Goal: Find specific page/section: Find specific page/section

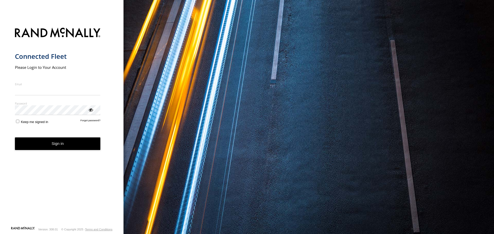
type input "**********"
click at [66, 146] on button "Sign in" at bounding box center [58, 144] width 86 height 13
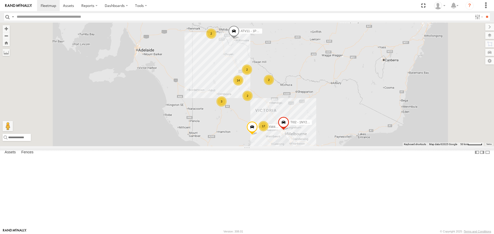
click at [93, 16] on input "text" at bounding box center [244, 16] width 458 height 7
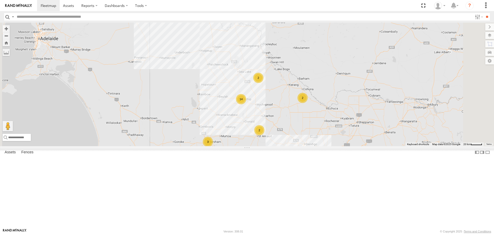
drag, startPoint x: 301, startPoint y: 116, endPoint x: 268, endPoint y: 121, distance: 33.3
click at [268, 121] on div "ATV11 - 1PU4CS AT25 - XW40GB TI02 - 1NY2RG 2 14 15 LV37 - 1XL6RM 3 2 2 2" at bounding box center [247, 84] width 494 height 123
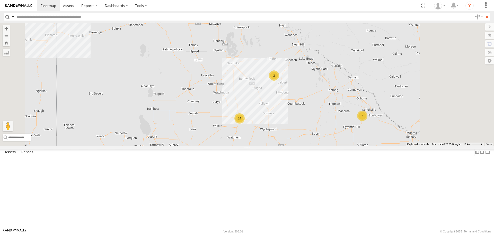
drag, startPoint x: 306, startPoint y: 129, endPoint x: 293, endPoint y: 135, distance: 15.0
click at [293, 135] on div "ATV11 - 1PU4CS AT25 - XW40GB TI02 - 1NY2RG LV37 - 1XL6RM 2 14 2 2 2" at bounding box center [247, 84] width 494 height 123
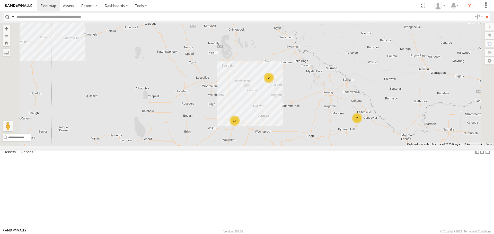
click at [274, 83] on div "2" at bounding box center [269, 78] width 10 height 10
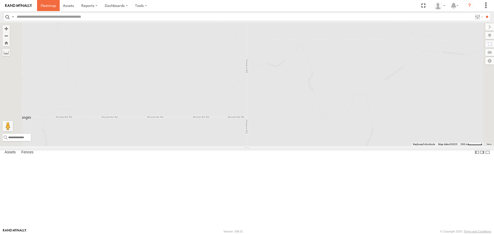
click at [47, 5] on span at bounding box center [48, 5] width 15 height 5
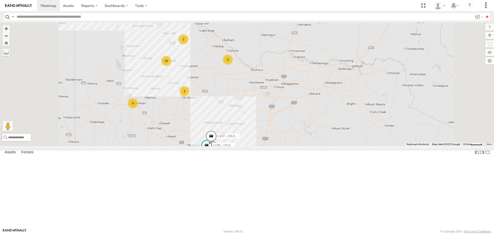
drag, startPoint x: 324, startPoint y: 136, endPoint x: 366, endPoint y: 161, distance: 49.2
click at [366, 146] on div "ATV11 - 1PU4CS AT25 - XW40GB TI02 - 1NY2RG 2 14 15 LV37 - 1XL6RM 3 2 LV36 - 1XL…" at bounding box center [247, 84] width 494 height 123
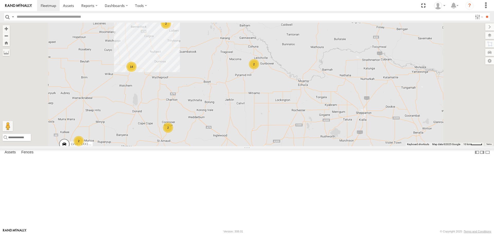
drag, startPoint x: 328, startPoint y: 137, endPoint x: 335, endPoint y: 151, distance: 15.8
click at [335, 146] on div "ATV11 - 1PU4CS AT25 - XW40GB TI02 - 1NY2RG LV37 - 1XL6RM LV36 - 1XL6RN 2 14 LV3…" at bounding box center [247, 84] width 494 height 123
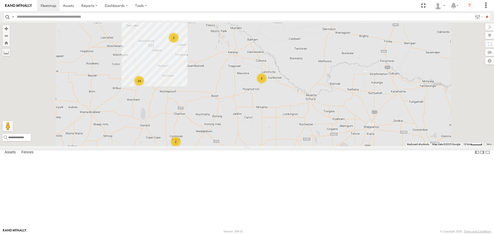
click at [267, 84] on div "2" at bounding box center [261, 78] width 10 height 10
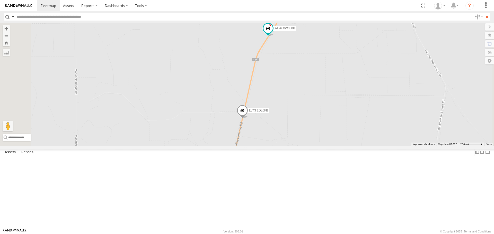
click at [248, 119] on span at bounding box center [242, 112] width 11 height 14
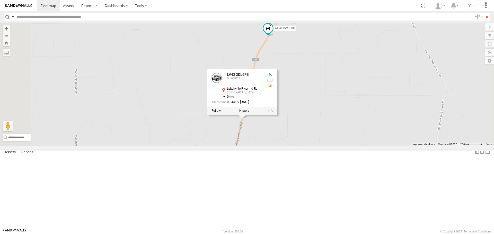
click at [371, 110] on div "ATV11 - 1PU4CS AT25 - XW40GB TI02 - 1NY2RG LV37 - 1XL6RM LV36 - 1XL6RN LV39 - 1…" at bounding box center [247, 84] width 494 height 123
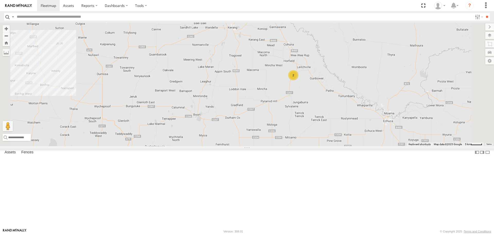
click at [298, 81] on div "2" at bounding box center [293, 75] width 10 height 10
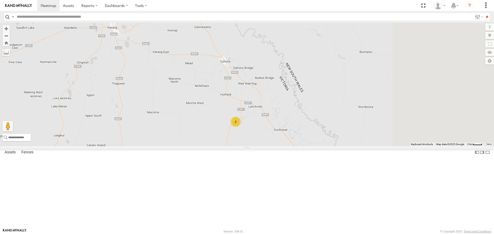
drag, startPoint x: 389, startPoint y: 115, endPoint x: 316, endPoint y: 164, distance: 87.8
click at [316, 146] on div "2" at bounding box center [247, 84] width 494 height 123
click at [70, 19] on input "text" at bounding box center [244, 16] width 458 height 7
click at [484, 13] on input "**" at bounding box center [487, 16] width 6 height 7
click at [0, 0] on div "LV37 - 1XL6RM" at bounding box center [0, 0] width 0 height 0
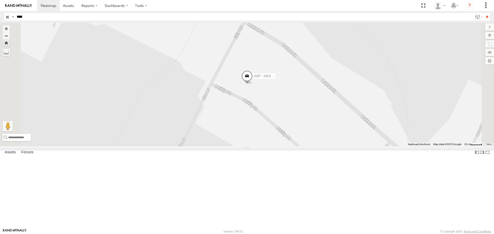
click at [253, 85] on span at bounding box center [246, 78] width 11 height 14
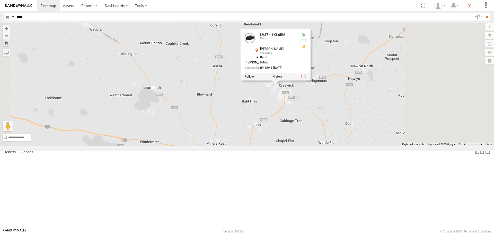
drag, startPoint x: 385, startPoint y: 150, endPoint x: 346, endPoint y: 144, distance: 40.0
click at [346, 144] on div "LV37 - 1XL6RM LV37 - 1XL6RM [PERSON_NAME] Creswick -37.41854 , 143.8803 0 [PERS…" at bounding box center [247, 84] width 494 height 123
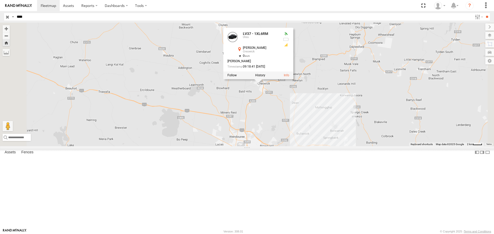
drag, startPoint x: 350, startPoint y: 155, endPoint x: 330, endPoint y: 143, distance: 22.9
click at [330, 143] on div "LV37 - 1XL6RM LV37 - 1XL6RM [PERSON_NAME] Creswick -37.41854 , 143.8803 0 [PERS…" at bounding box center [247, 84] width 494 height 123
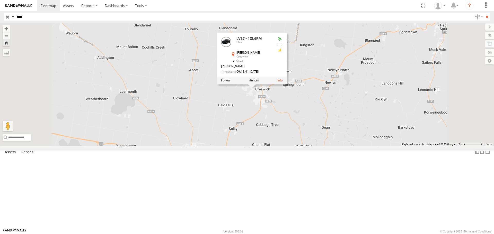
drag, startPoint x: 334, startPoint y: 117, endPoint x: 340, endPoint y: 159, distance: 41.8
click at [340, 146] on div "LV37 - 1XL6RM LV37 - 1XL6RM [PERSON_NAME] Creswick -37.41854 , 143.8803 0 [PERS…" at bounding box center [247, 84] width 494 height 123
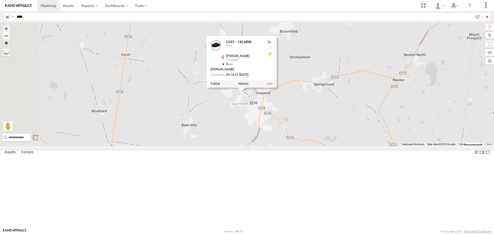
drag, startPoint x: 329, startPoint y: 151, endPoint x: 343, endPoint y: 180, distance: 31.9
click at [343, 146] on div "LV37 - 1XL6RM LV37 - 1XL6RM [PERSON_NAME] Creswick -37.41854 , 143.8803 0 [PERS…" at bounding box center [247, 84] width 494 height 123
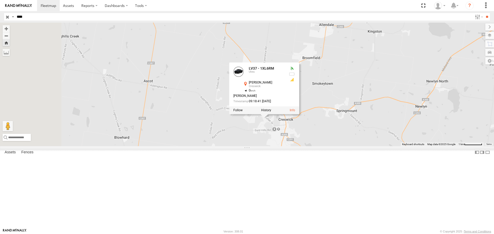
drag, startPoint x: 346, startPoint y: 159, endPoint x: 371, endPoint y: 184, distance: 35.5
click at [371, 146] on div "LV37 - 1XL6RM LV37 - 1XL6RM [PERSON_NAME] Creswick -37.41854 , 143.8803 0 [PERS…" at bounding box center [247, 84] width 494 height 123
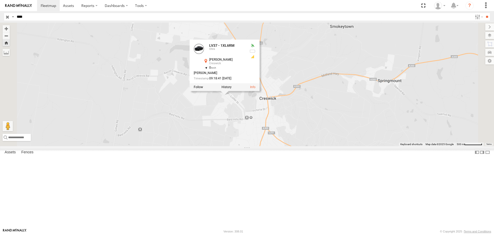
drag, startPoint x: 312, startPoint y: 147, endPoint x: 339, endPoint y: 168, distance: 34.0
click at [339, 146] on div "LV37 - 1XL6RM LV37 - 1XL6RM [PERSON_NAME] Creswick -37.41854 , 143.8803 0 [PERS…" at bounding box center [247, 84] width 494 height 123
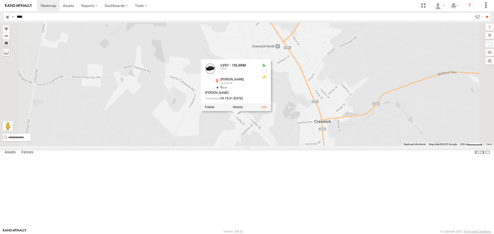
drag, startPoint x: 307, startPoint y: 167, endPoint x: 324, endPoint y: 181, distance: 22.3
click at [324, 146] on div "LV37 - 1XL6RM LV37 - 1XL6RM [PERSON_NAME] Creswick -37.41854 , 143.8803 0 [PERS…" at bounding box center [247, 84] width 494 height 123
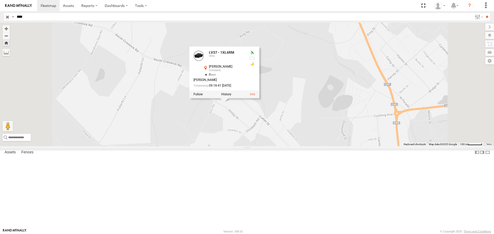
drag, startPoint x: 306, startPoint y: 170, endPoint x: 323, endPoint y: 188, distance: 25.5
click at [323, 146] on div "LV37 - 1XL6RM LV37 - 1XL6RM [PERSON_NAME] Creswick -37.41854 , 143.8803 0 [PERS…" at bounding box center [247, 84] width 494 height 123
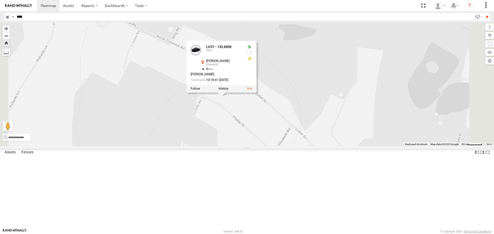
drag, startPoint x: 282, startPoint y: 157, endPoint x: 301, endPoint y: 186, distance: 34.7
click at [301, 146] on div "LV37 - 1XL6RM LV37 - 1XL6RM [PERSON_NAME] Creswick -37.41853 , 143.88035 0 [PER…" at bounding box center [247, 84] width 494 height 123
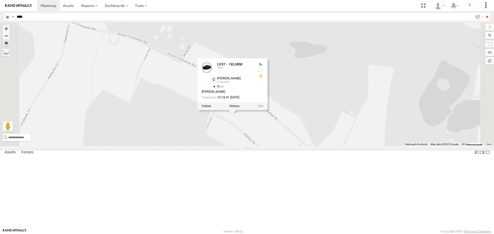
drag, startPoint x: 305, startPoint y: 158, endPoint x: 316, endPoint y: 174, distance: 20.1
click at [316, 146] on div "LV37 - 1XL6RM LV37 - 1XL6RM [PERSON_NAME] Creswick -37.41853 , 143.88035 0 [PER…" at bounding box center [247, 84] width 494 height 123
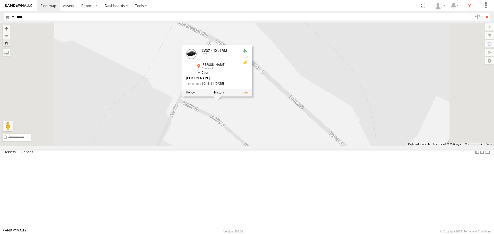
drag, startPoint x: 316, startPoint y: 174, endPoint x: 320, endPoint y: 181, distance: 8.2
click at [320, 146] on div "LV37 - 1XL6RM LV37 - 1XL6RM [PERSON_NAME] Creswick -37.41853 , 143.88035 0 [PER…" at bounding box center [247, 84] width 494 height 123
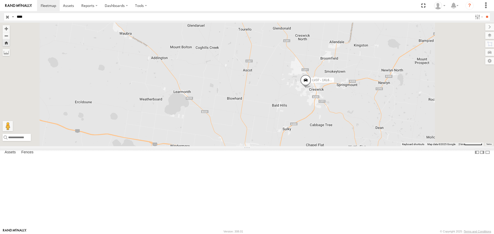
click at [51, 13] on input "****" at bounding box center [244, 16] width 458 height 7
click at [484, 13] on input "**" at bounding box center [487, 16] width 6 height 7
click at [0, 0] on div "AT23 - XW41GB" at bounding box center [0, 0] width 0 height 0
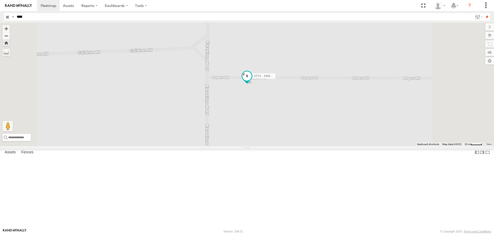
click at [252, 81] on span at bounding box center [246, 76] width 9 height 9
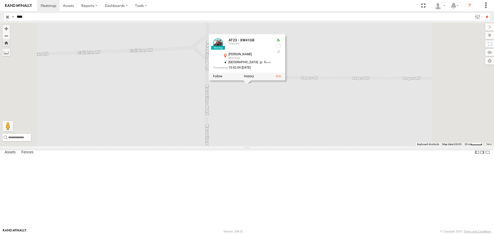
click at [394, 95] on div "AT23 - XW41GB AT23 - XW41GB Tractors [PERSON_NAME] Merrinee -34.34048 , 141.697…" at bounding box center [247, 84] width 494 height 123
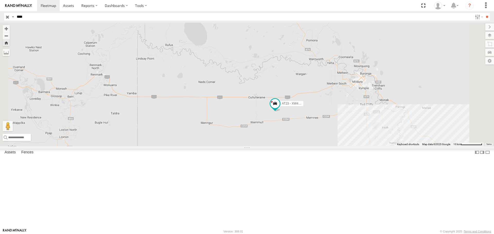
click at [95, 19] on input "****" at bounding box center [244, 16] width 458 height 7
click at [484, 13] on input "**" at bounding box center [487, 16] width 6 height 7
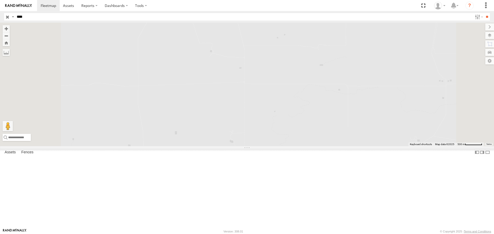
click at [32, 17] on input "****" at bounding box center [244, 16] width 458 height 7
type input "****"
click at [484, 13] on input "**" at bounding box center [487, 16] width 6 height 7
click at [0, 0] on div "AT25 - XW40GB" at bounding box center [0, 0] width 0 height 0
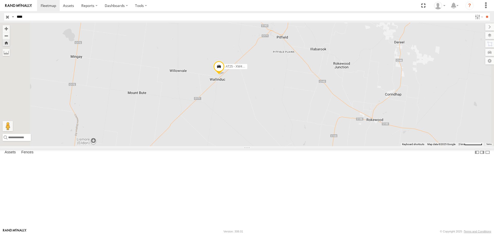
drag, startPoint x: 279, startPoint y: 130, endPoint x: 295, endPoint y: 140, distance: 18.8
click at [295, 140] on div "AT25 - XW40GB" at bounding box center [247, 84] width 494 height 123
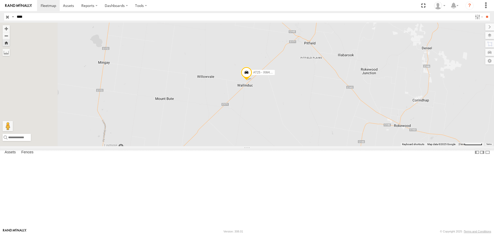
drag, startPoint x: 295, startPoint y: 140, endPoint x: 323, endPoint y: 147, distance: 29.0
click at [323, 146] on div "AT25 - XW40GB" at bounding box center [247, 84] width 494 height 123
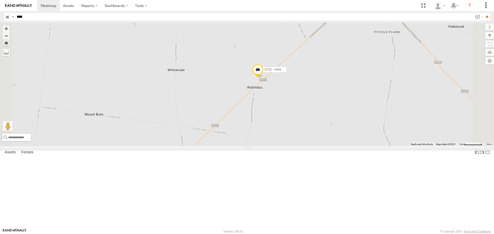
drag, startPoint x: 323, startPoint y: 147, endPoint x: 347, endPoint y: 169, distance: 32.8
click at [347, 146] on div "AT25 - XW40GB" at bounding box center [247, 84] width 494 height 123
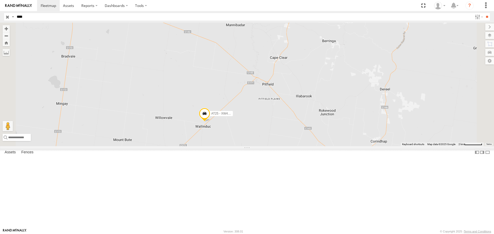
click at [8, 18] on input "button" at bounding box center [7, 16] width 7 height 7
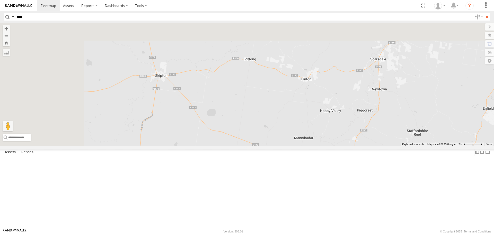
drag, startPoint x: 249, startPoint y: 101, endPoint x: 314, endPoint y: 211, distance: 127.8
click at [314, 146] on div "AT25 - XW40GB" at bounding box center [247, 84] width 494 height 123
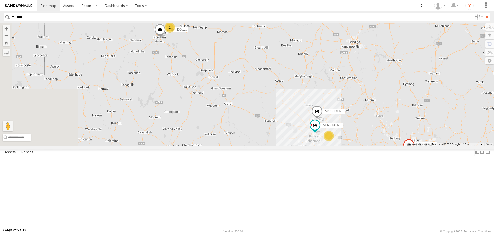
drag, startPoint x: 267, startPoint y: 103, endPoint x: 325, endPoint y: 153, distance: 76.9
click at [325, 146] on div "AT25 - XW40GB LV37 - 1XL6RM LV36 - 1XL6RN 15 LV39 - 1XX1AB TI02 - 1NY2RG 2 LV34…" at bounding box center [247, 84] width 494 height 123
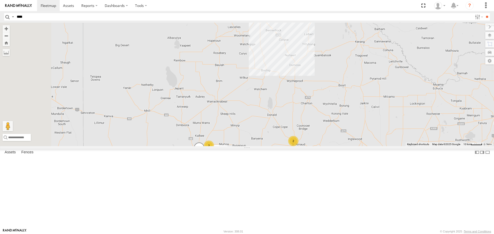
drag, startPoint x: 264, startPoint y: 77, endPoint x: 305, endPoint y: 199, distance: 128.6
click at [305, 146] on div "AT25 - XW40GB LV37 - 1XL6RM LV36 - 1XL6RN 15 LV39 - 1XX1AB TI02 - 1NY2RG 2 2" at bounding box center [247, 84] width 494 height 123
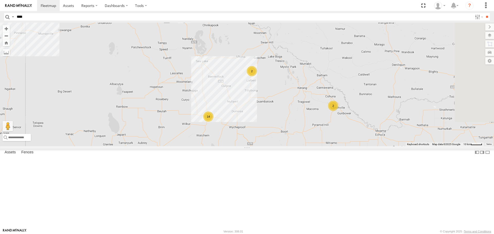
drag, startPoint x: 319, startPoint y: 142, endPoint x: 257, endPoint y: 187, distance: 76.7
click at [257, 146] on div "AT25 - XW40GB LV37 - 1XL6RM LV36 - 1XL6RN 15 LV39 - 1XX1AB TI02 - 1NY2RG 2 2 2 …" at bounding box center [247, 84] width 494 height 123
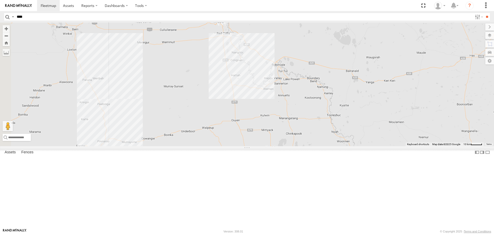
drag, startPoint x: 264, startPoint y: 129, endPoint x: 348, endPoint y: 237, distance: 136.9
click at [348, 234] on html at bounding box center [247, 117] width 494 height 234
click at [183, 42] on div "2" at bounding box center [177, 37] width 10 height 10
